Goal: Information Seeking & Learning: Learn about a topic

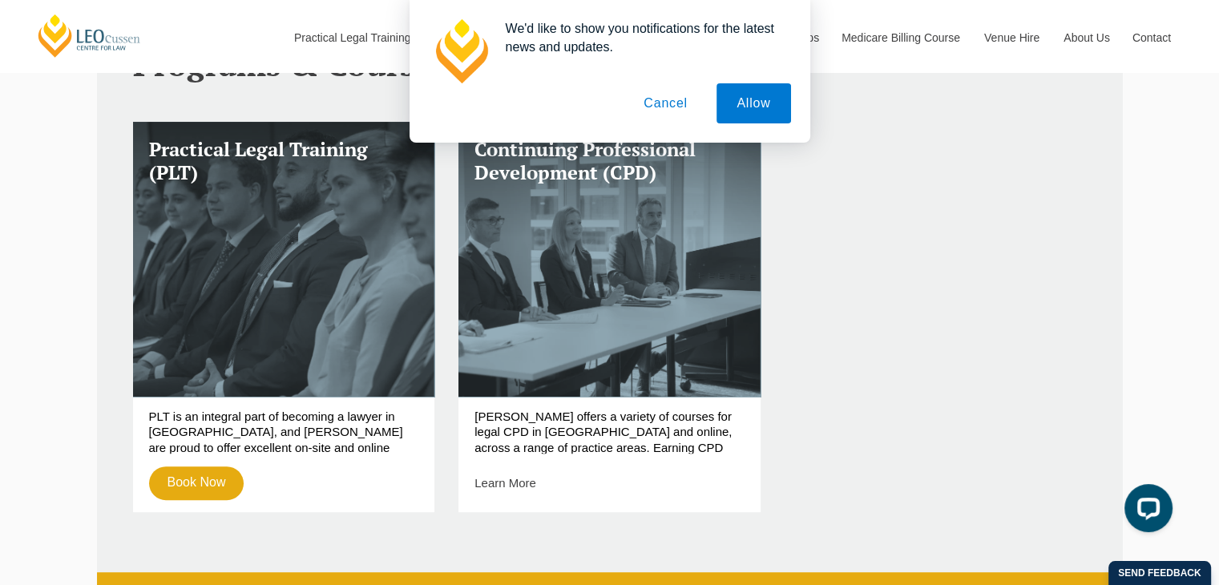
click at [768, 96] on button "Allow" at bounding box center [753, 103] width 74 height 40
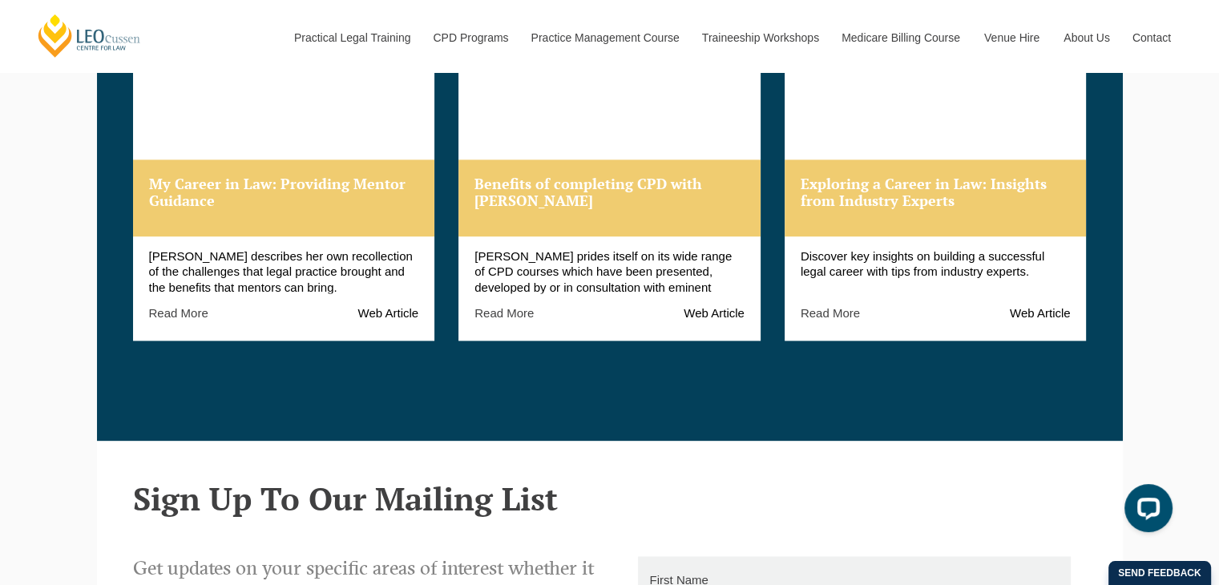
scroll to position [2072, 0]
